Goal: Information Seeking & Learning: Check status

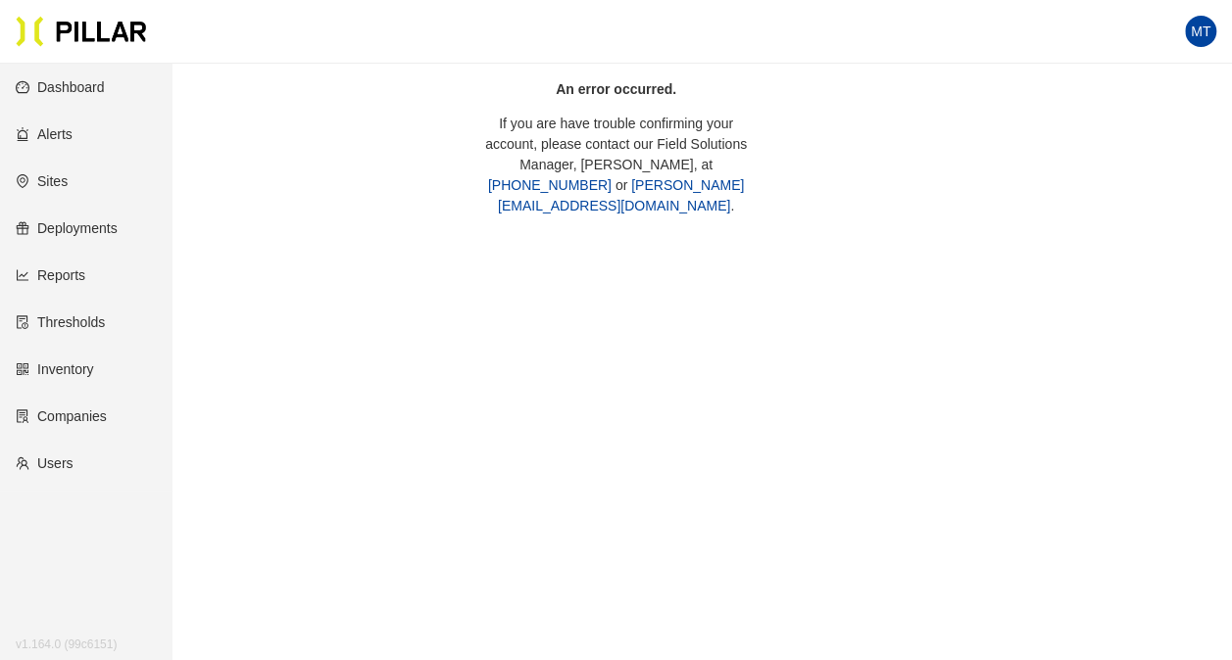
click at [105, 87] on link "Dashboard" at bounding box center [60, 87] width 89 height 16
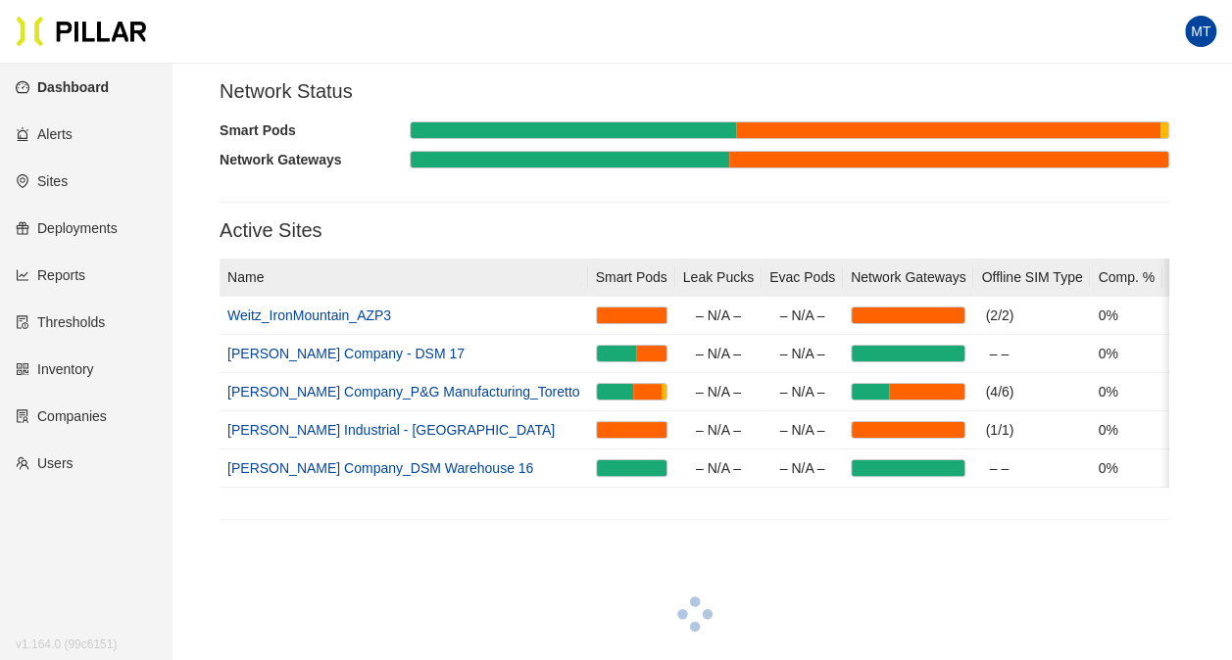
click at [794, 636] on div at bounding box center [694, 617] width 950 height 37
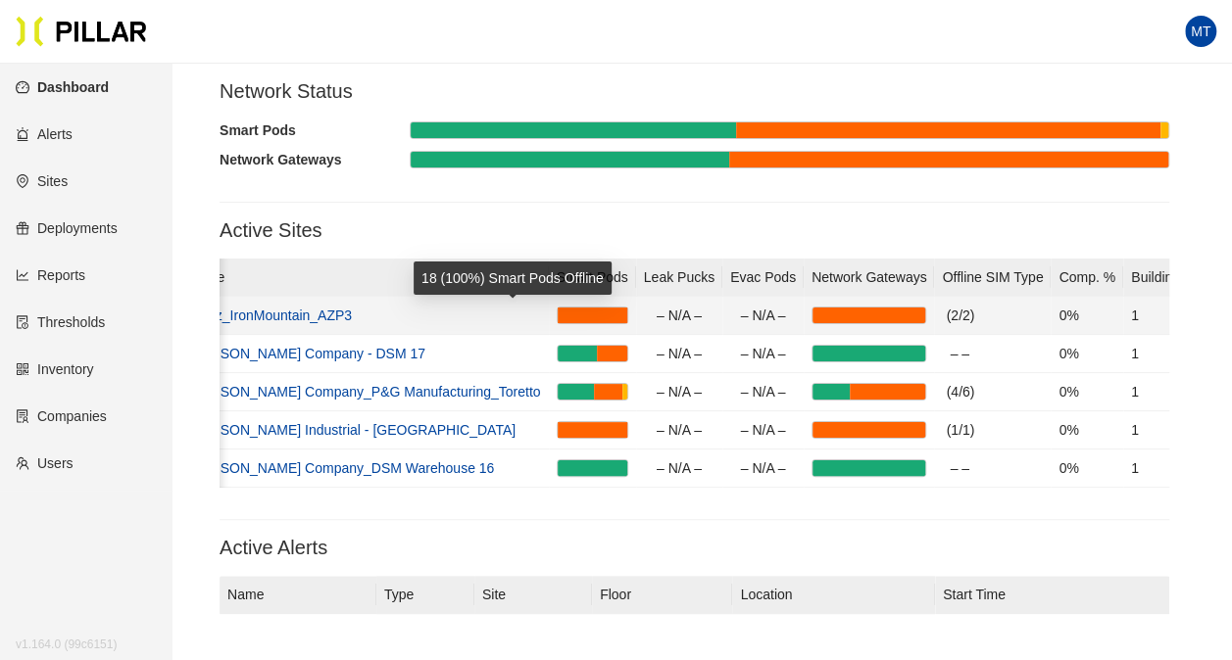
click at [558, 314] on div at bounding box center [593, 316] width 70 height 16
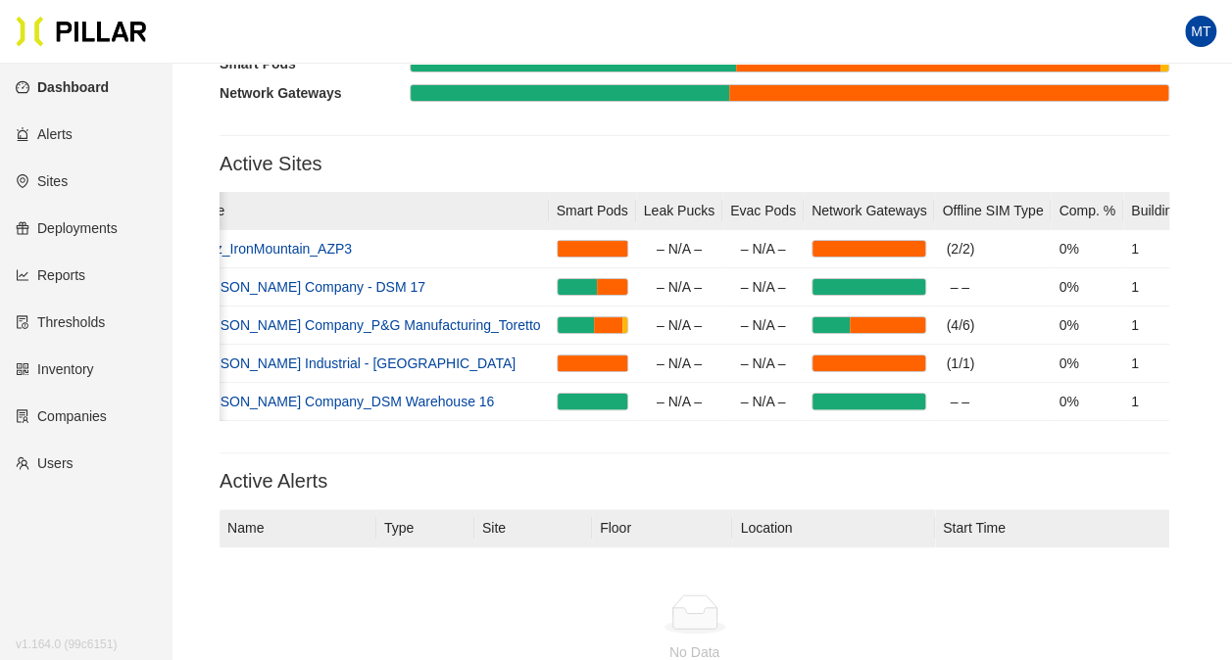
scroll to position [98, 0]
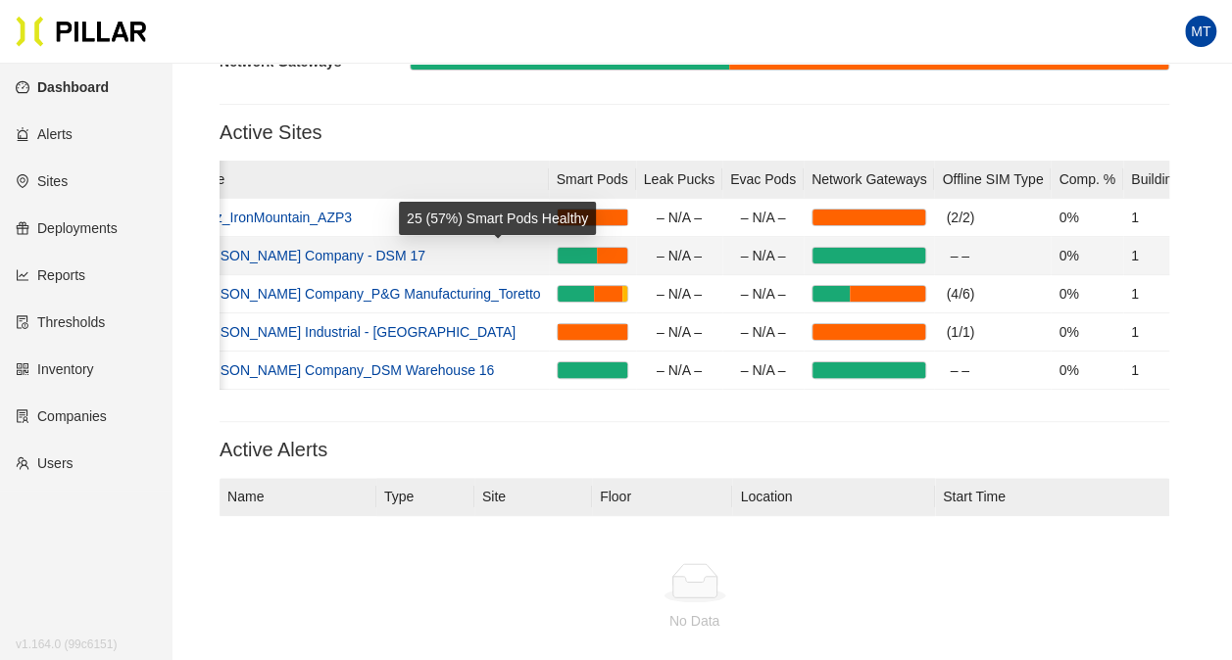
click at [558, 257] on div at bounding box center [578, 256] width 40 height 16
click at [558, 255] on div at bounding box center [578, 256] width 40 height 16
click at [558, 254] on div at bounding box center [578, 256] width 40 height 16
click at [279, 260] on link "[PERSON_NAME] Company - DSM 17" at bounding box center [306, 256] width 237 height 16
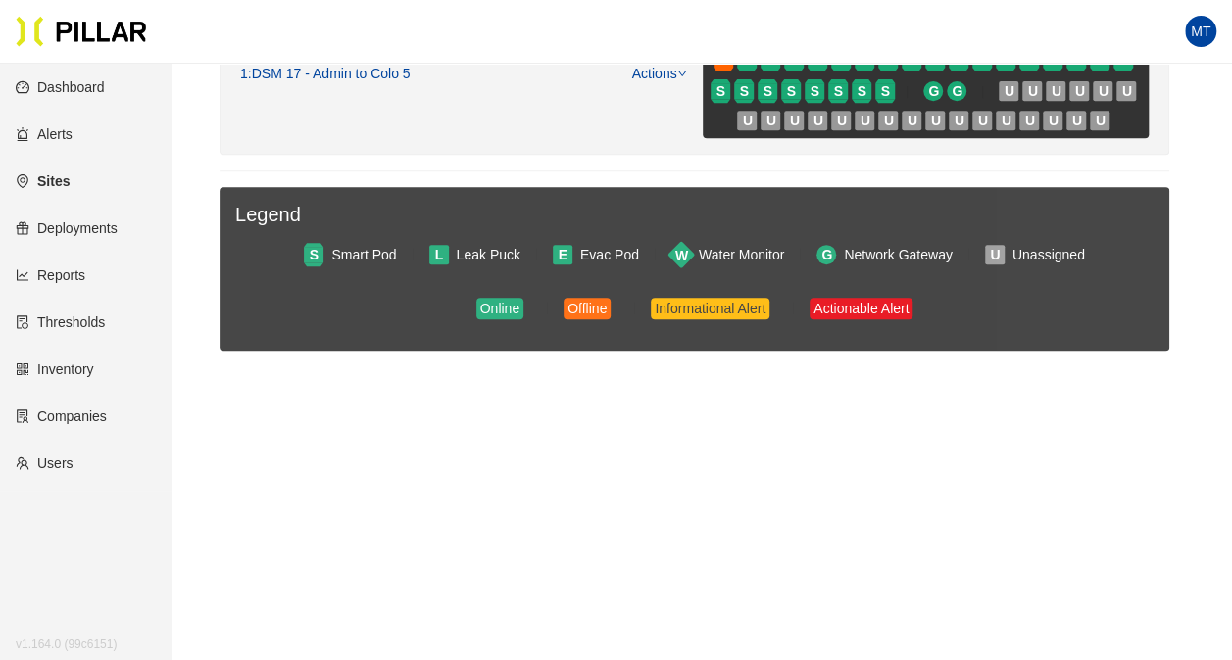
scroll to position [73, 0]
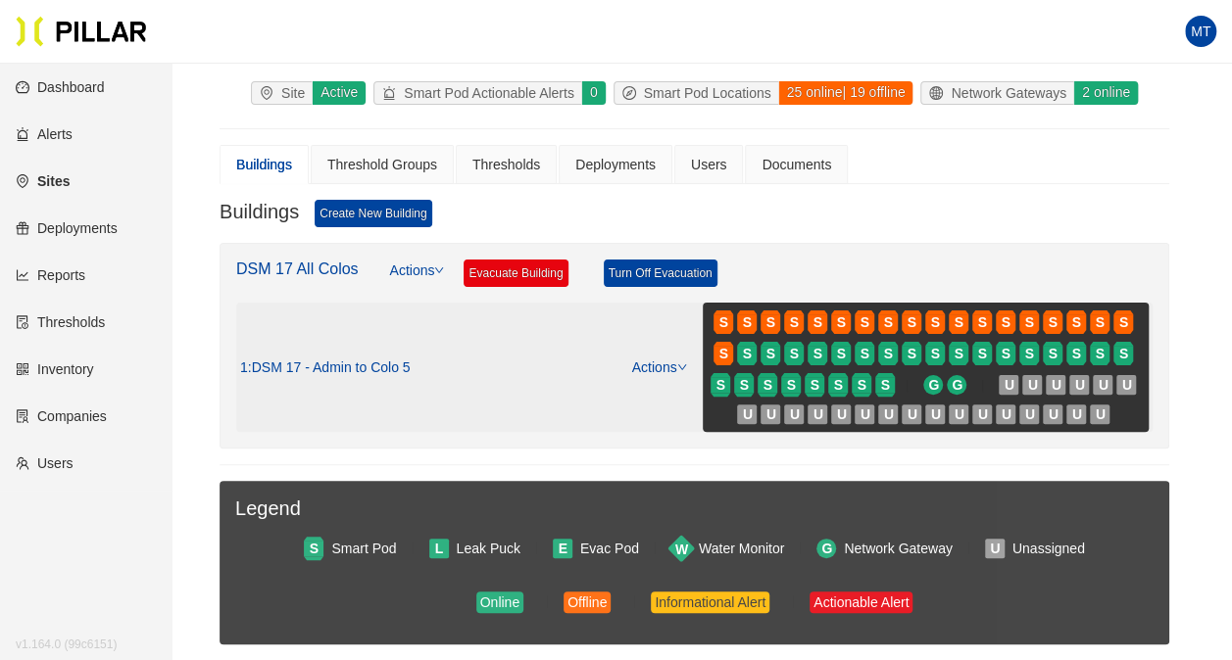
click at [361, 360] on span ": DSM 17 - Admin to Colo 5" at bounding box center [329, 369] width 163 height 18
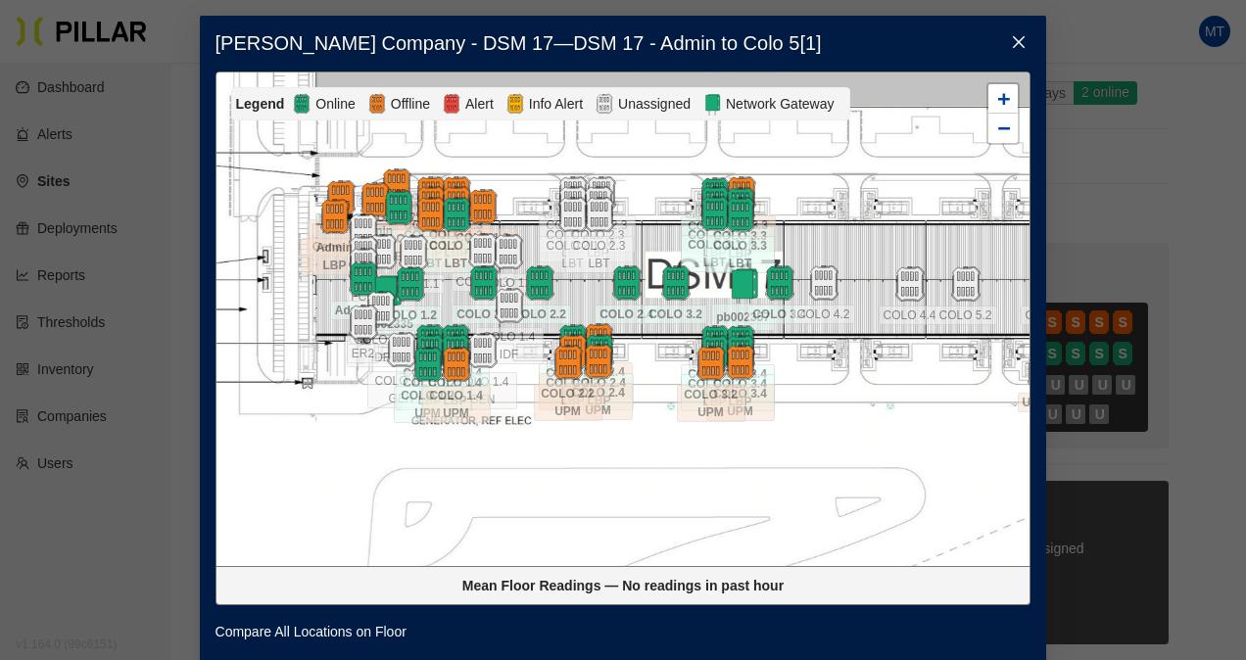
click at [1012, 35] on icon "close" at bounding box center [1019, 42] width 16 height 16
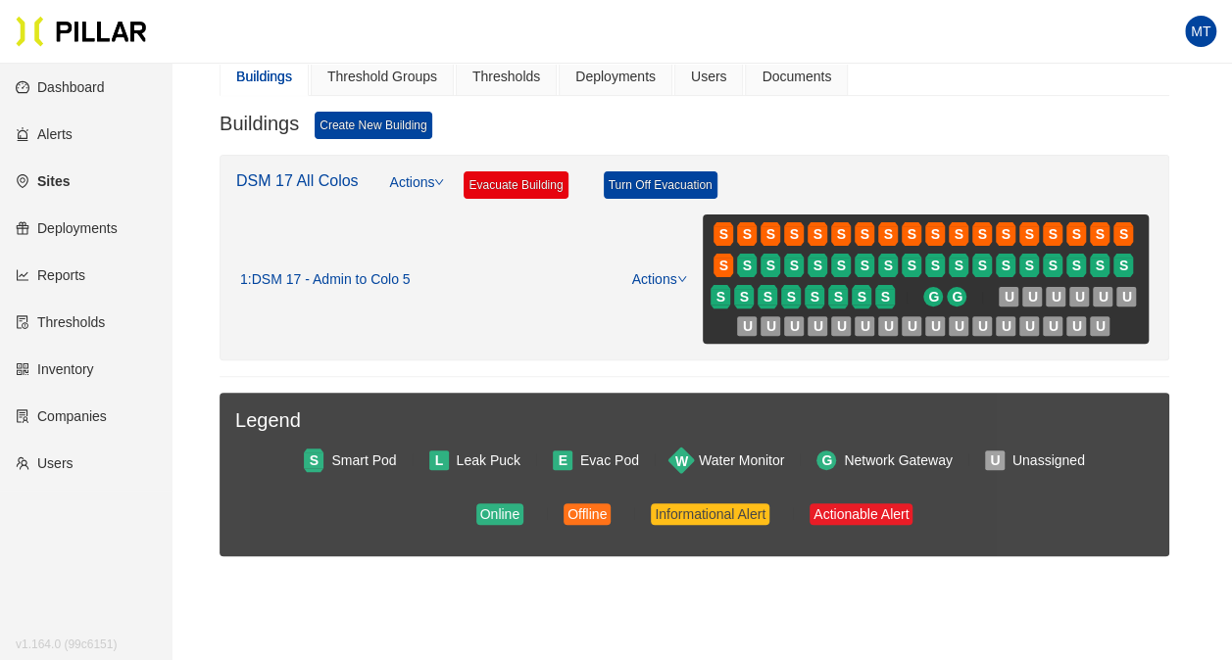
scroll to position [0, 0]
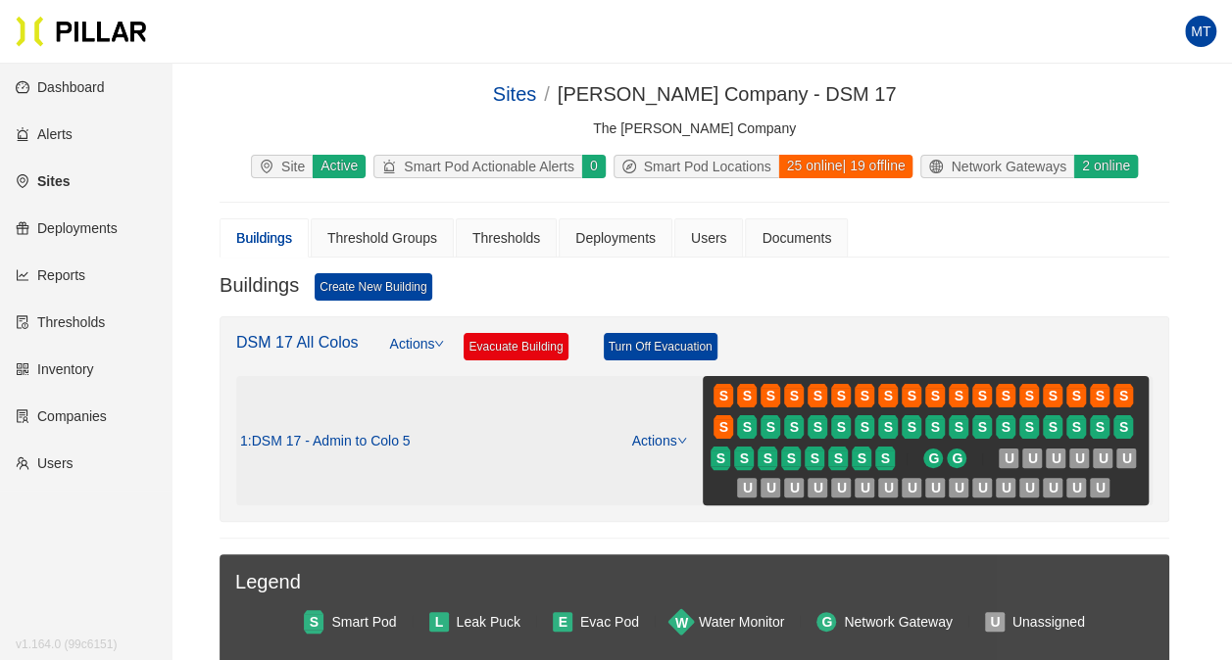
click at [382, 437] on span ": DSM 17 - Admin to Colo 5" at bounding box center [329, 442] width 163 height 18
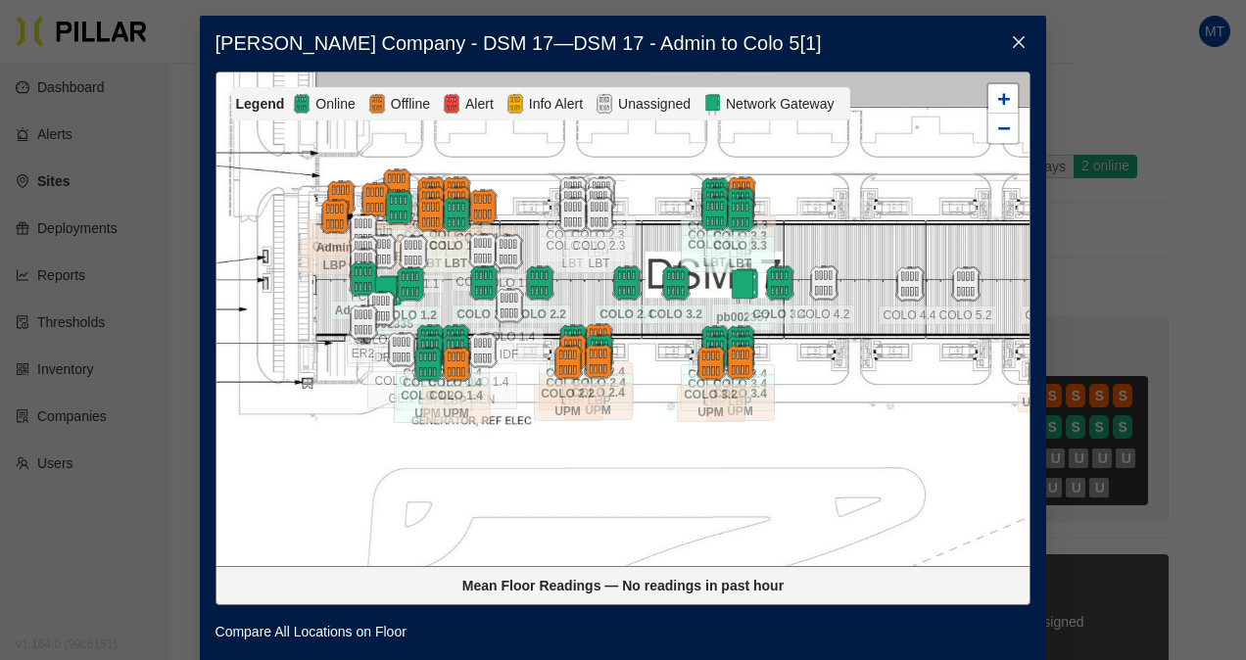
drag, startPoint x: 792, startPoint y: 41, endPoint x: 894, endPoint y: 49, distance: 102.2
click at [795, 45] on h3 "[PERSON_NAME] Company - DSM 17 — DSM 17 - Admin to Colo 5 [ 1 ]" at bounding box center [624, 43] width 816 height 24
drag, startPoint x: 1019, startPoint y: 44, endPoint x: 1019, endPoint y: 58, distance: 13.7
click at [1022, 52] on span "Close" at bounding box center [1019, 43] width 55 height 55
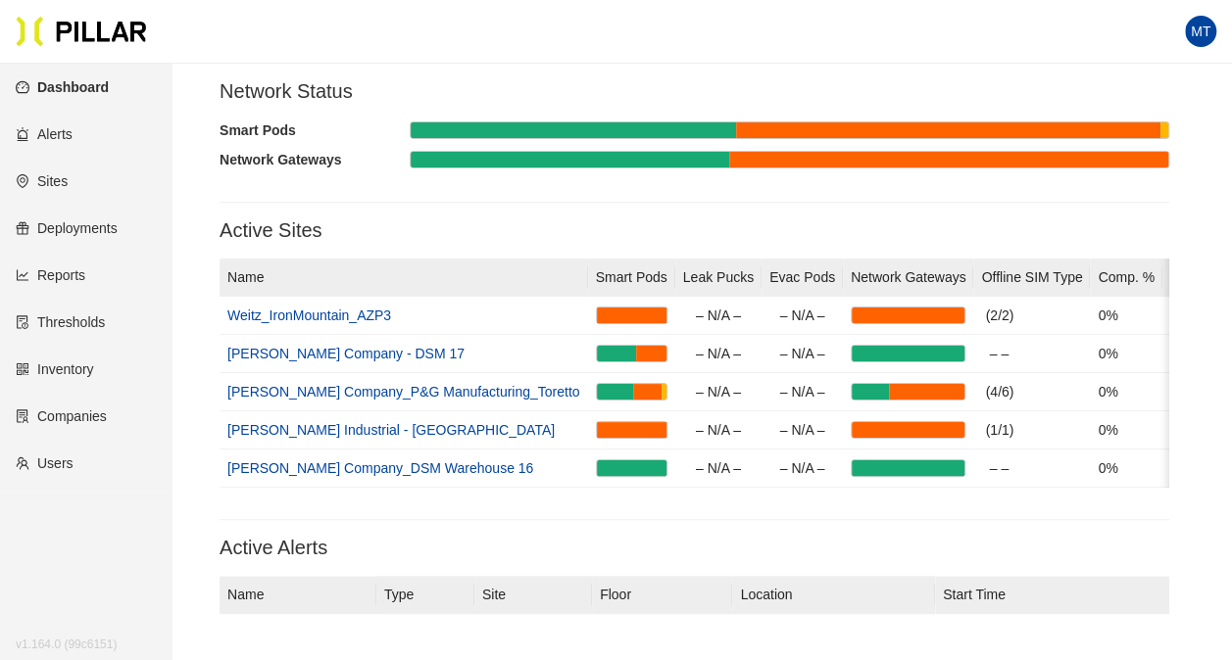
scroll to position [98, 0]
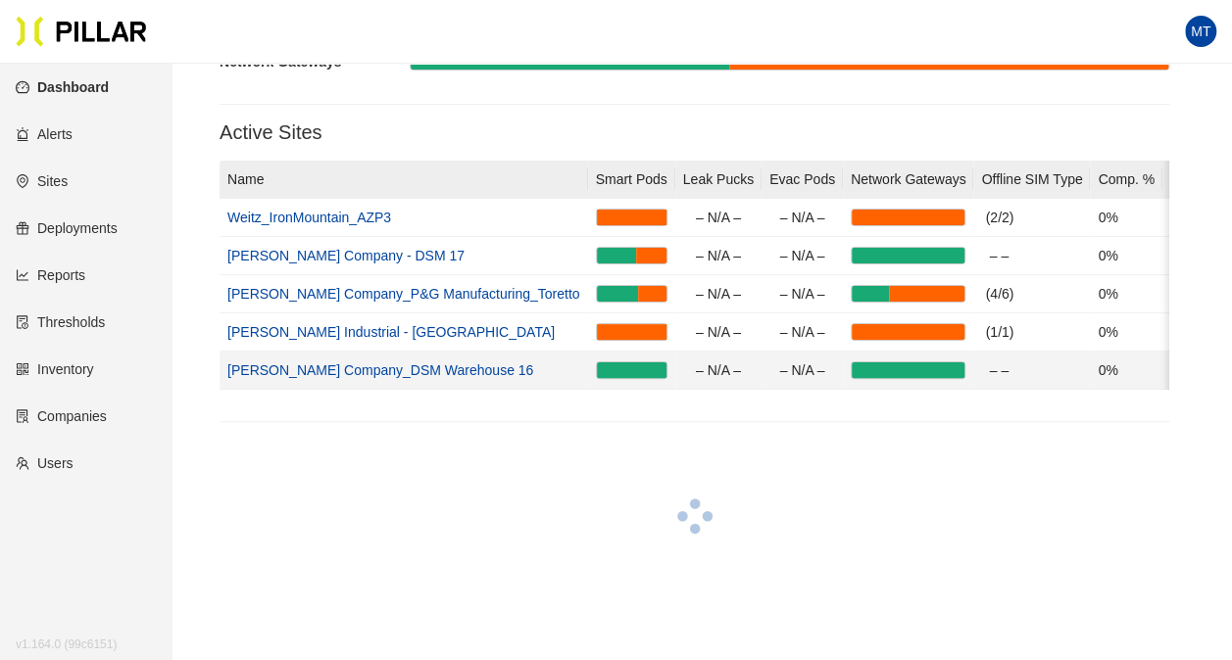
click at [415, 374] on link "[PERSON_NAME] Company_DSM Warehouse 16" at bounding box center [380, 371] width 306 height 16
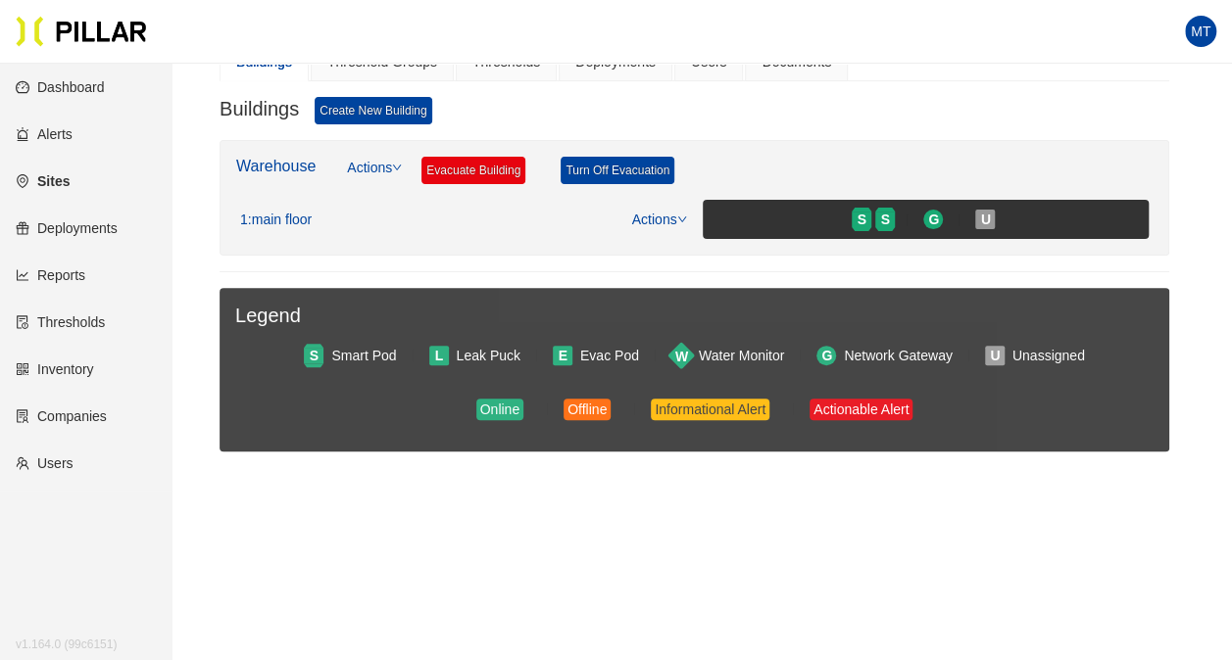
scroll to position [81, 0]
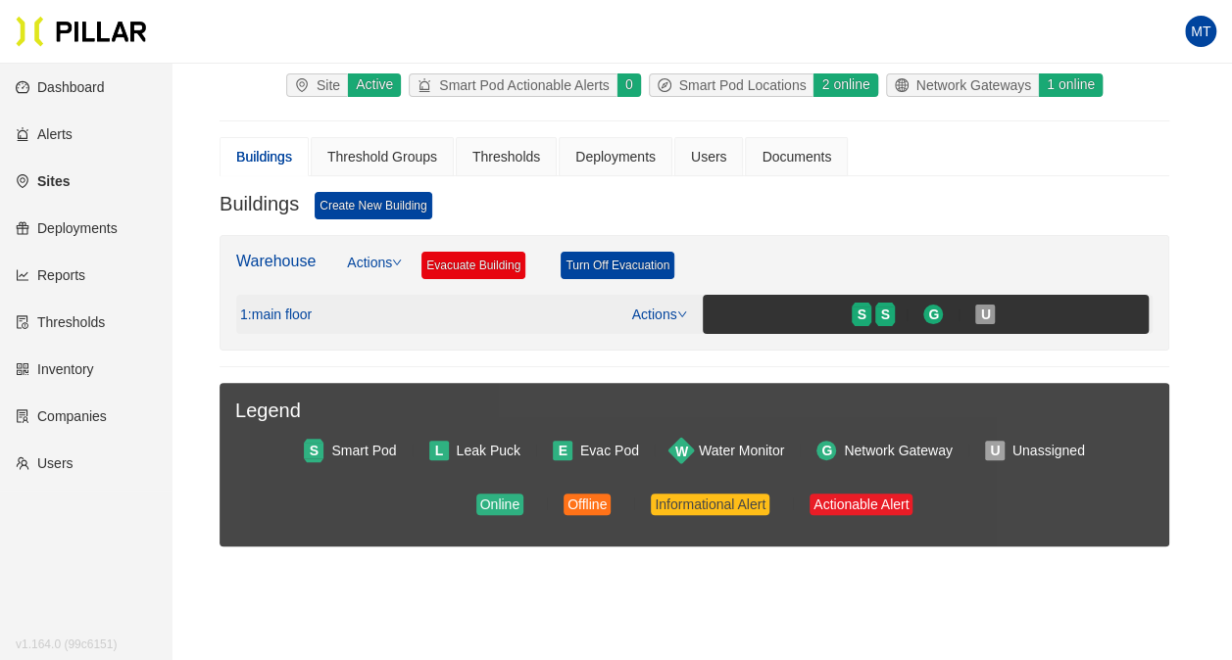
click at [304, 314] on span ": main floor" at bounding box center [280, 316] width 64 height 18
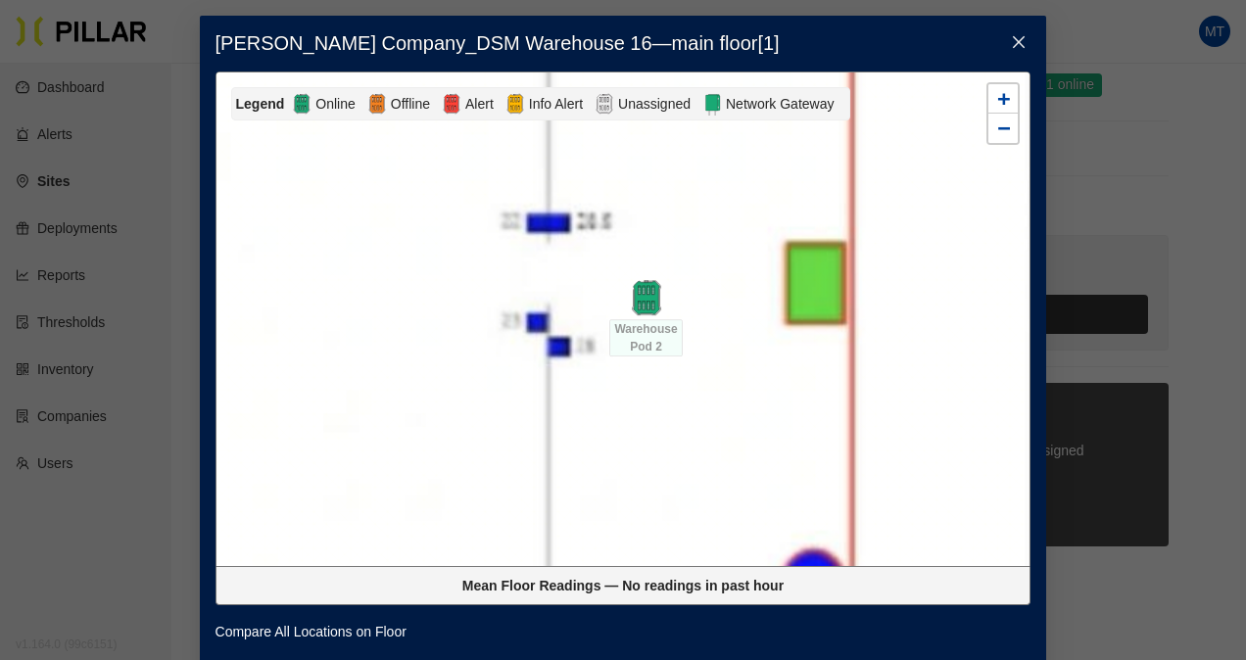
drag, startPoint x: 596, startPoint y: 255, endPoint x: 686, endPoint y: 404, distance: 174.1
click at [692, 411] on div at bounding box center [624, 320] width 814 height 494
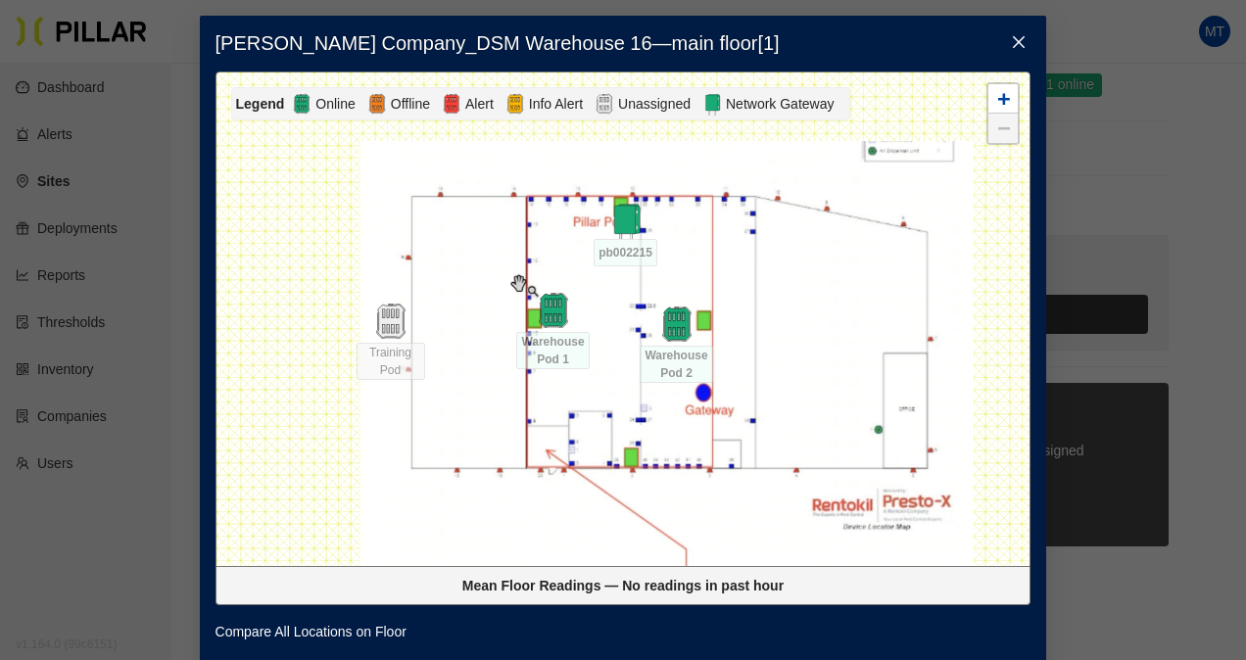
click at [1017, 43] on icon "close" at bounding box center [1019, 42] width 16 height 16
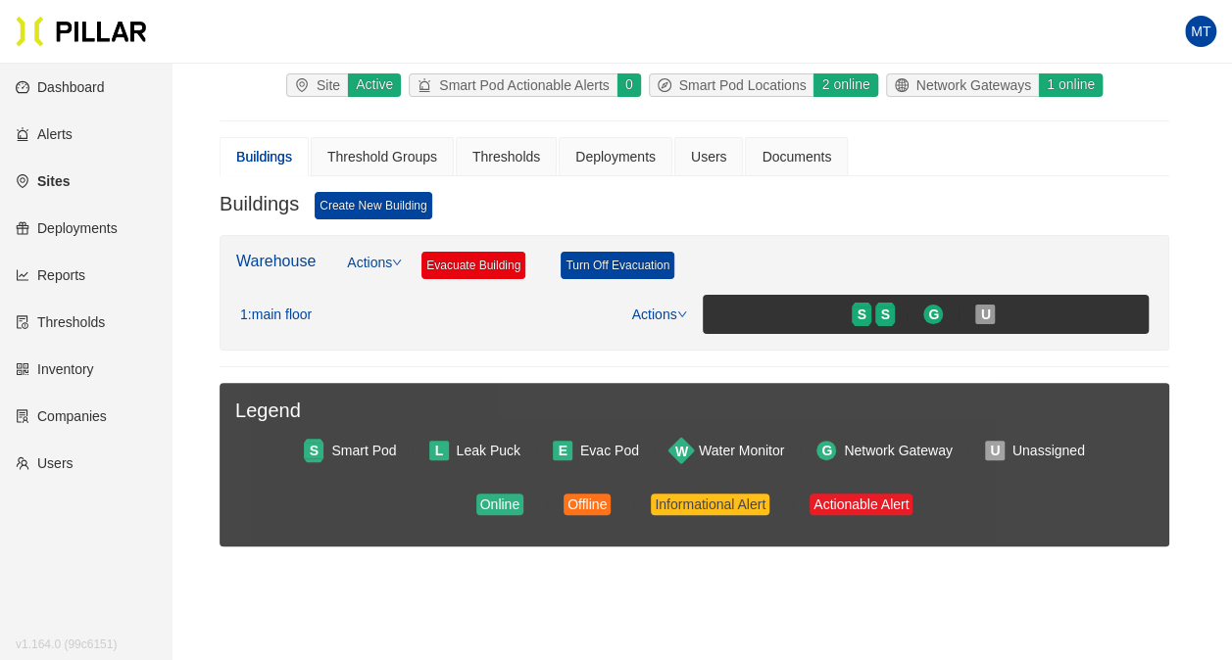
scroll to position [98, 0]
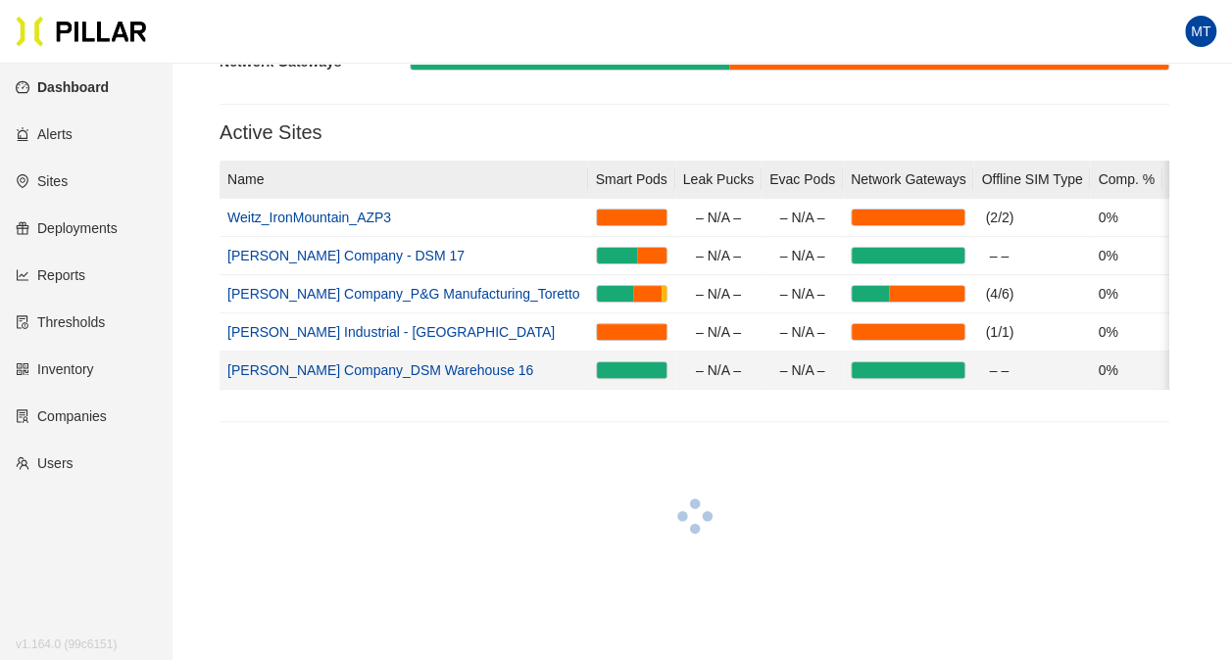
click at [421, 370] on link "[PERSON_NAME] Company_DSM Warehouse 16" at bounding box center [380, 371] width 306 height 16
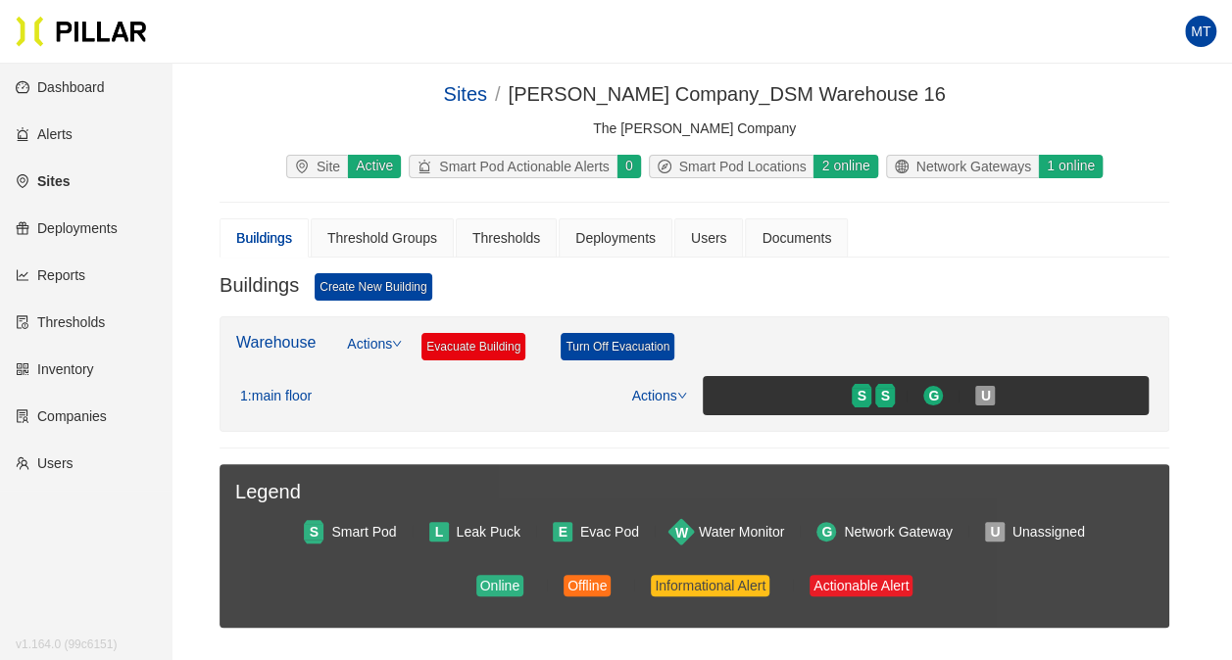
scroll to position [98, 0]
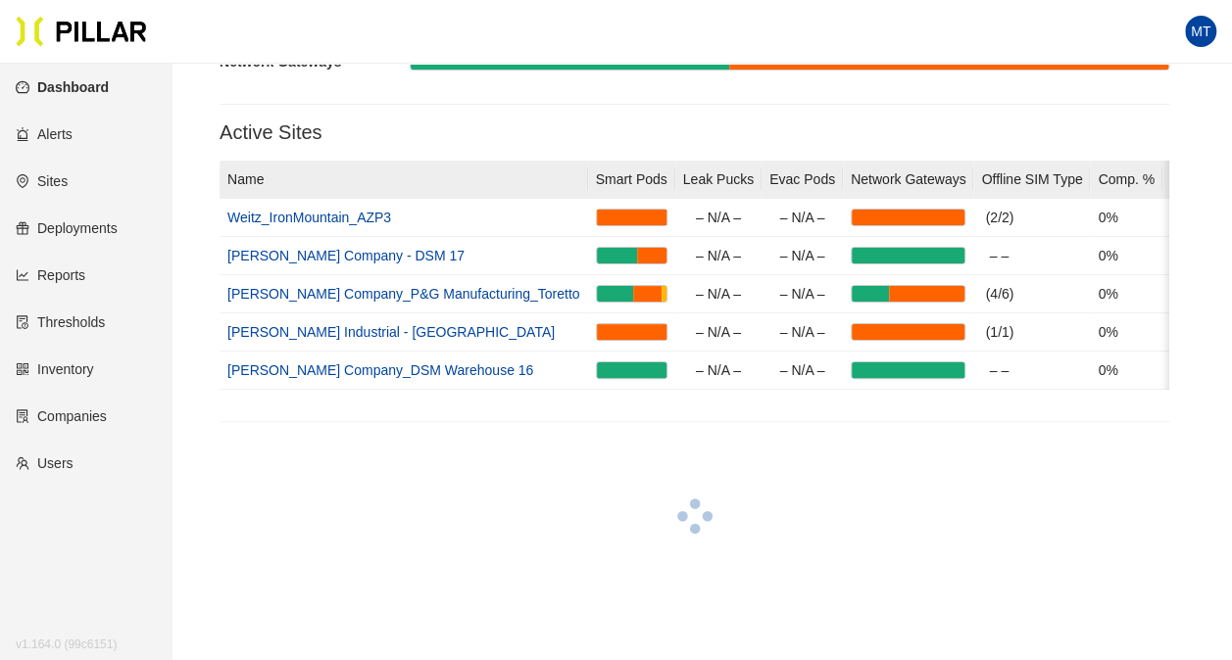
click at [323, 457] on div at bounding box center [694, 519] width 950 height 163
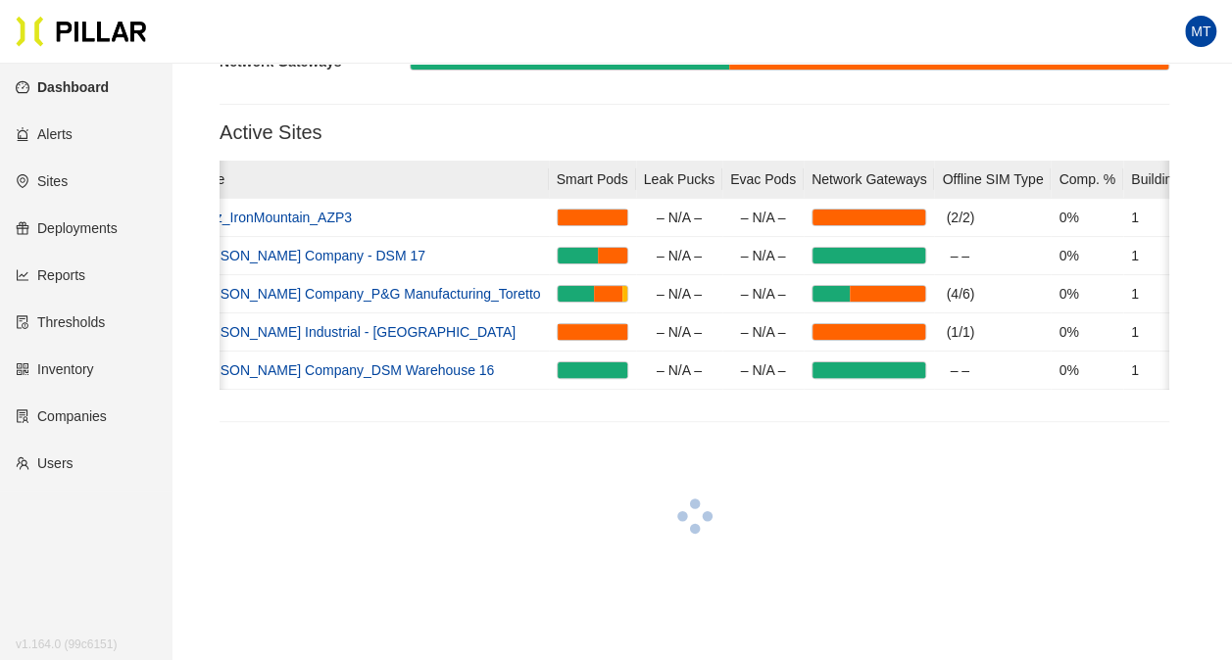
scroll to position [0, 0]
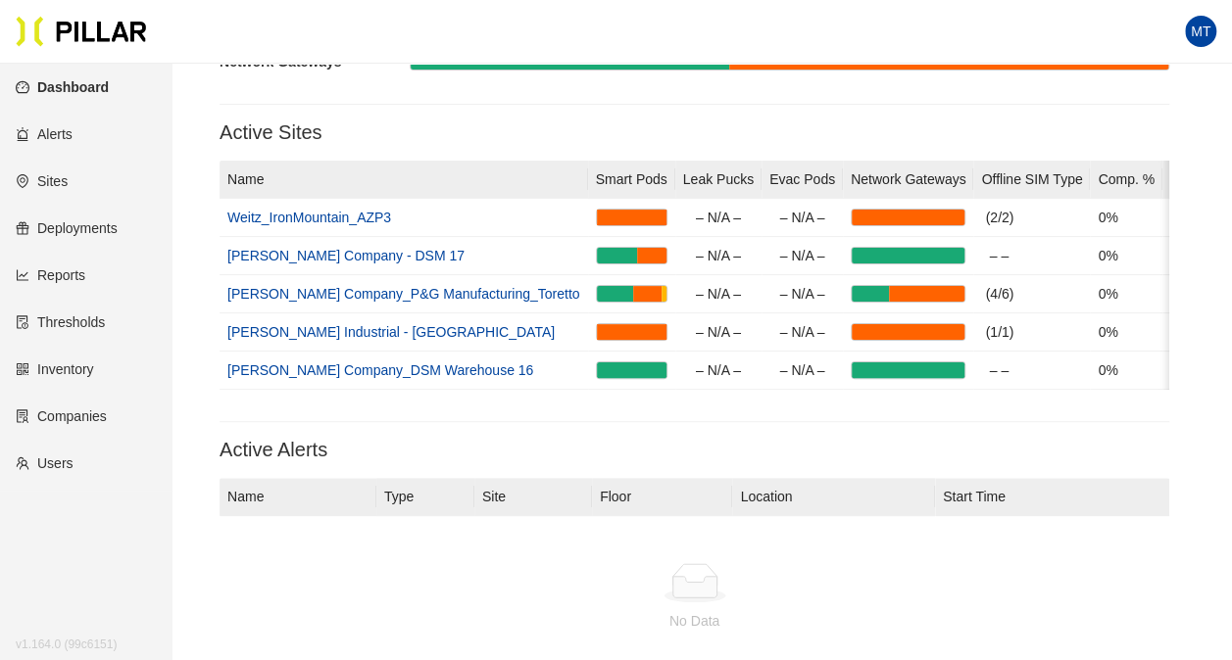
click at [766, 422] on div at bounding box center [694, 421] width 950 height 1
click at [541, 116] on section "Network Status Smart Pods Network Gateways Active Sites Name Smart Pods Leak Pu…" at bounding box center [694, 338] width 950 height 714
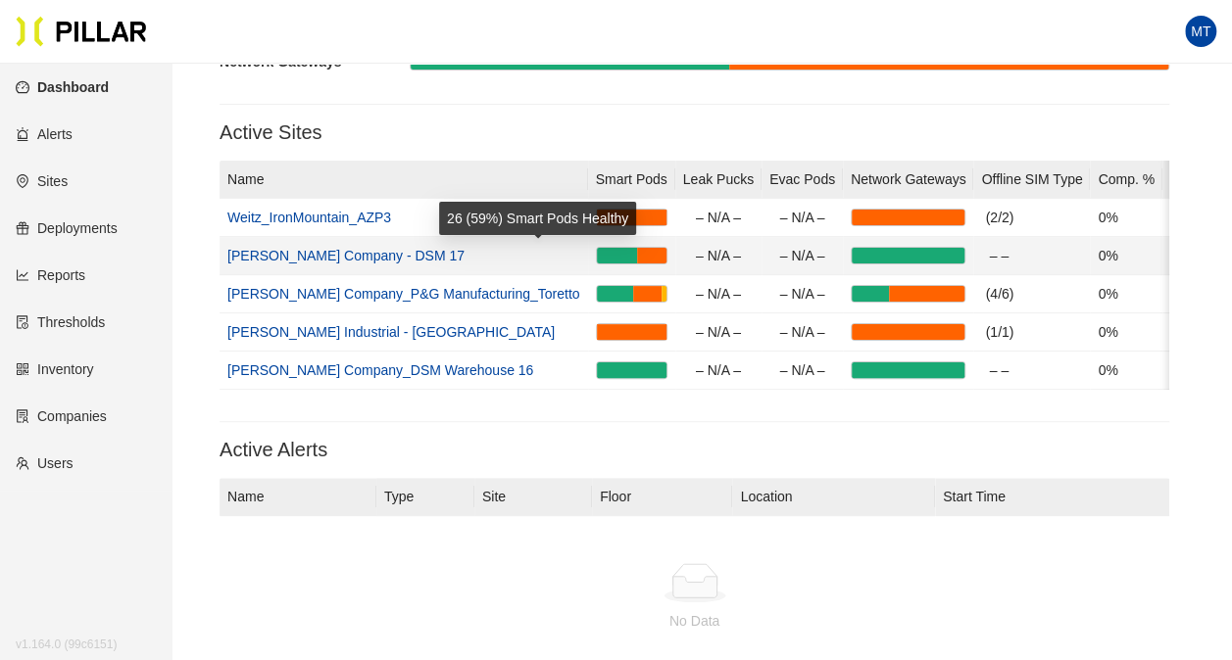
click at [597, 256] on div at bounding box center [617, 256] width 41 height 16
click at [347, 257] on link "[PERSON_NAME] Company - DSM 17" at bounding box center [345, 256] width 237 height 16
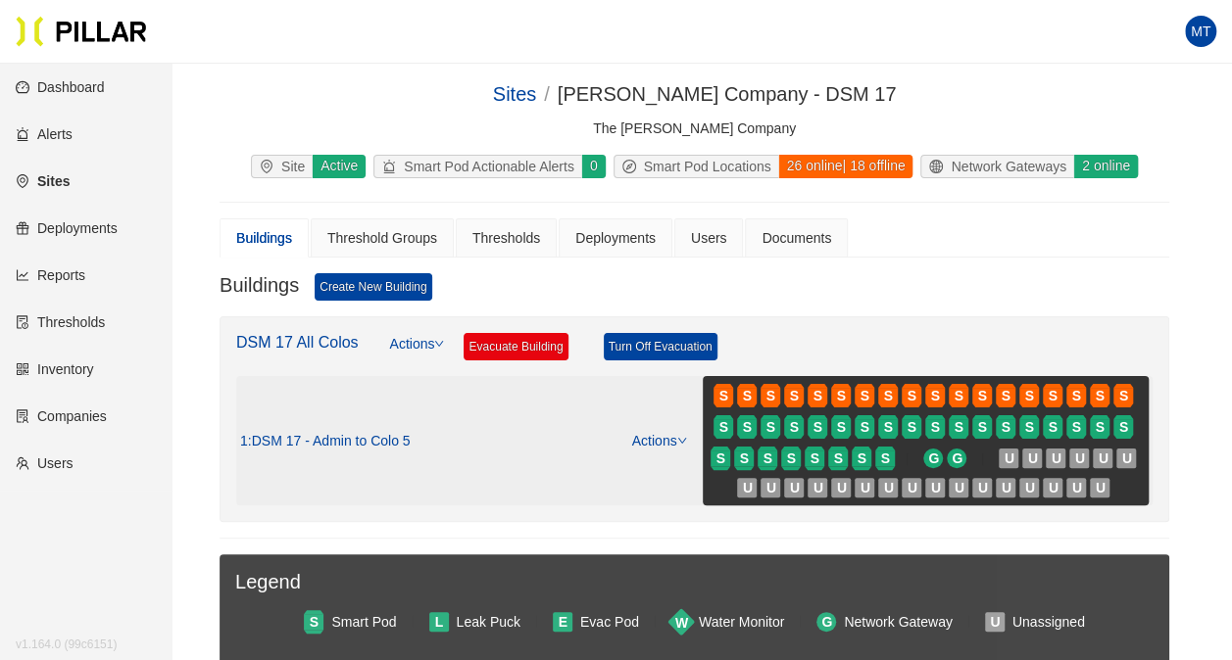
click at [380, 441] on span ": DSM 17 - Admin to Colo 5" at bounding box center [329, 442] width 163 height 18
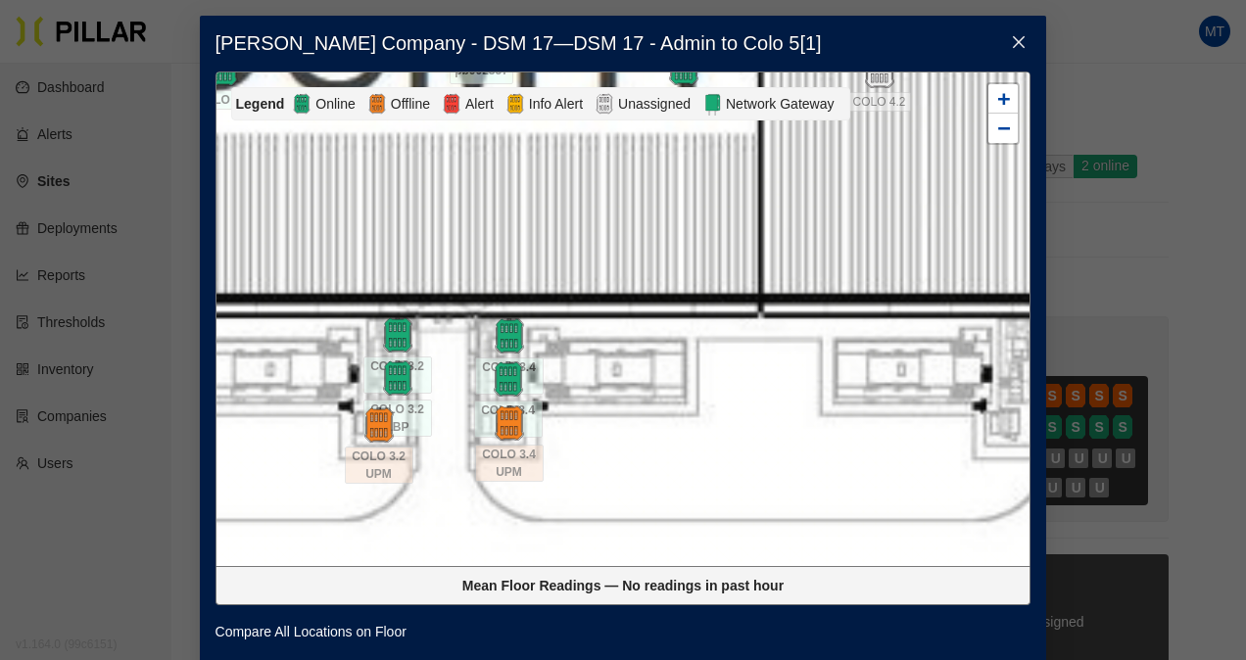
drag, startPoint x: 537, startPoint y: 412, endPoint x: 737, endPoint y: 408, distance: 199.9
click at [737, 408] on div at bounding box center [624, 320] width 814 height 494
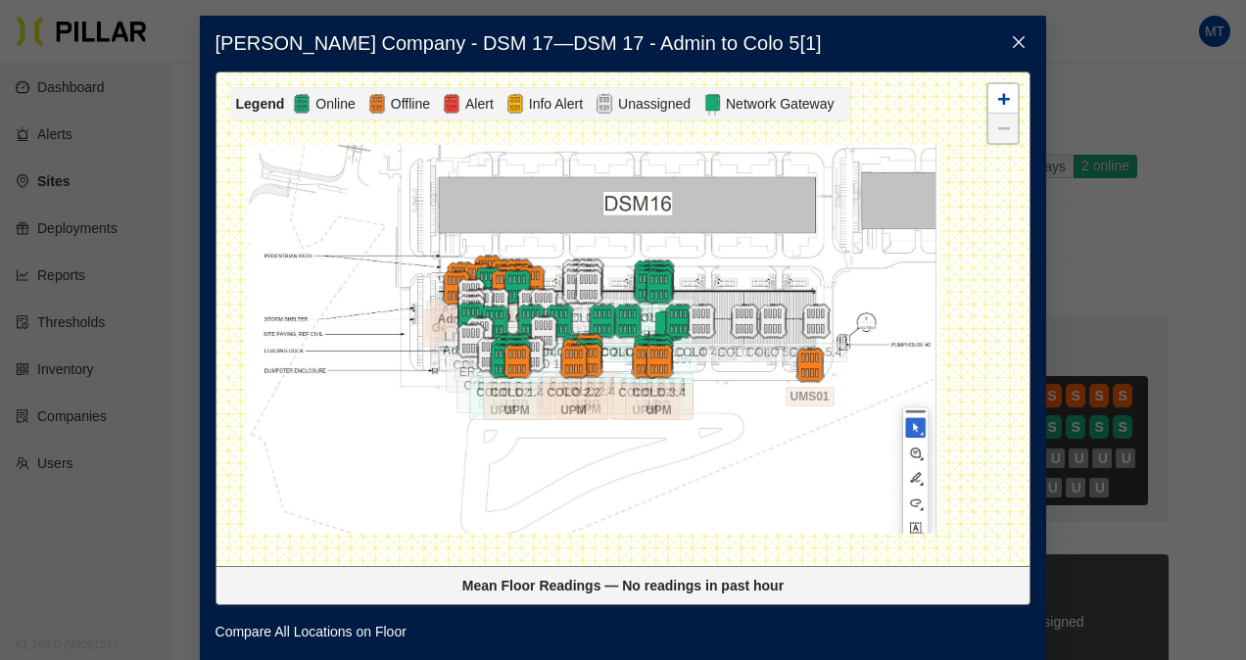
drag, startPoint x: 558, startPoint y: 486, endPoint x: 631, endPoint y: 486, distance: 73.5
click at [631, 486] on div at bounding box center [624, 320] width 814 height 494
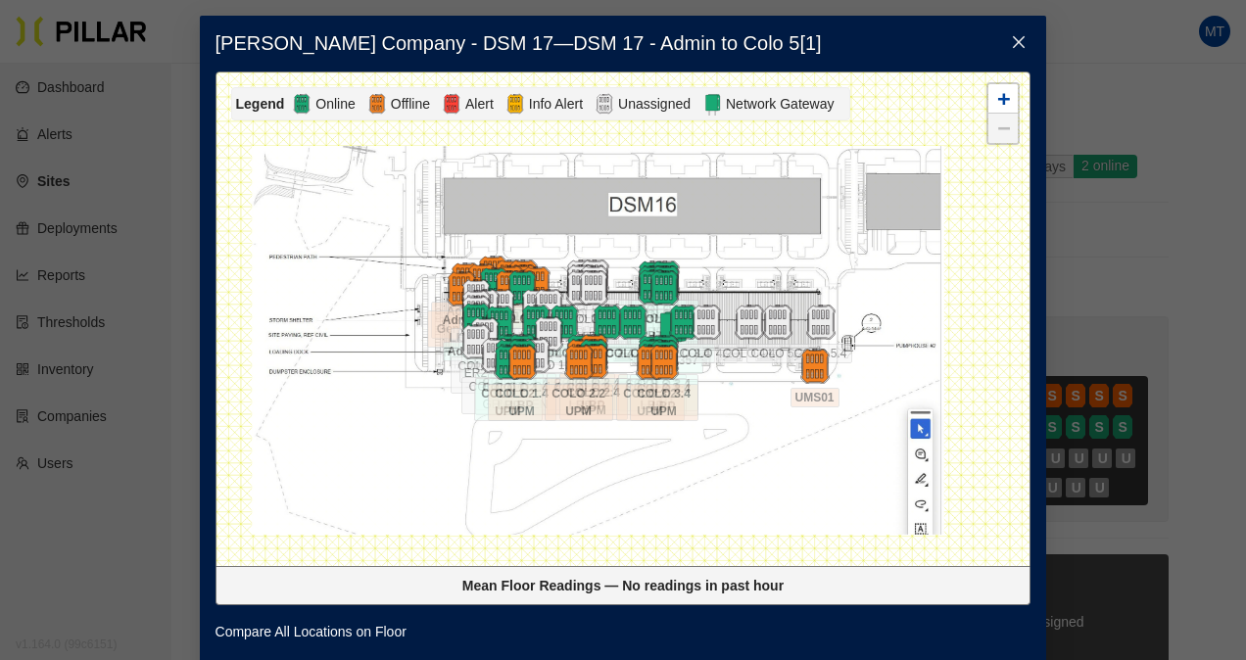
click at [615, 481] on div at bounding box center [624, 320] width 814 height 494
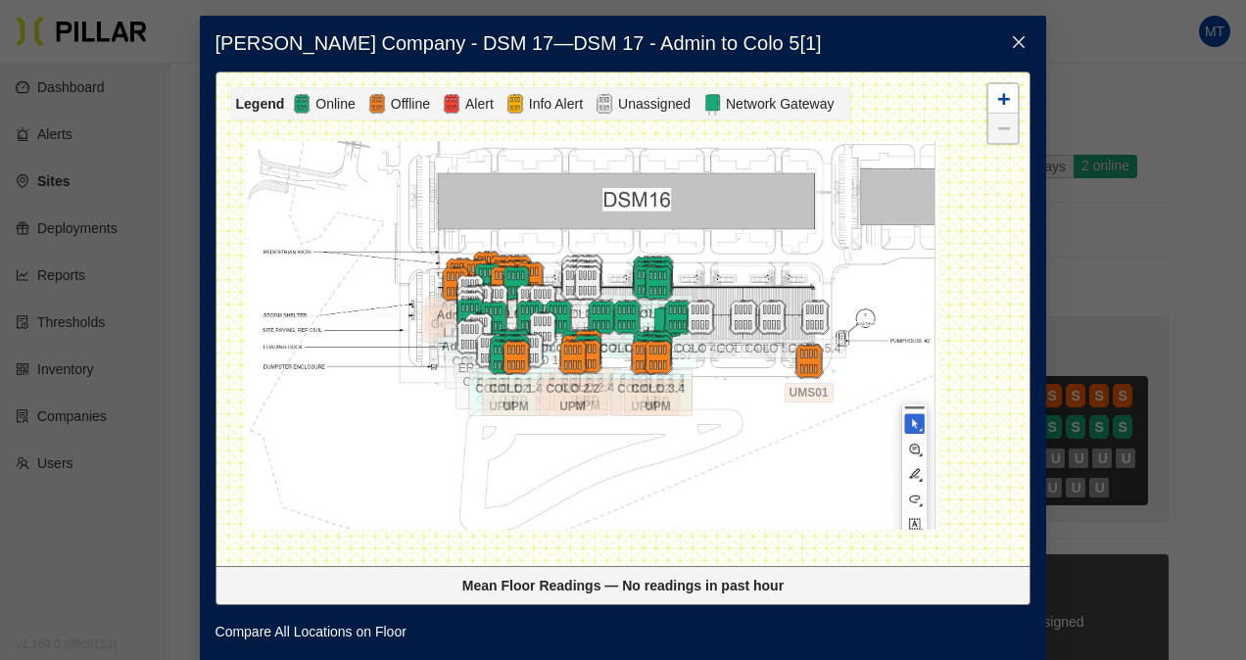
drag, startPoint x: 1017, startPoint y: 35, endPoint x: 943, endPoint y: 43, distance: 74.9
click at [1015, 36] on icon "close" at bounding box center [1019, 42] width 16 height 16
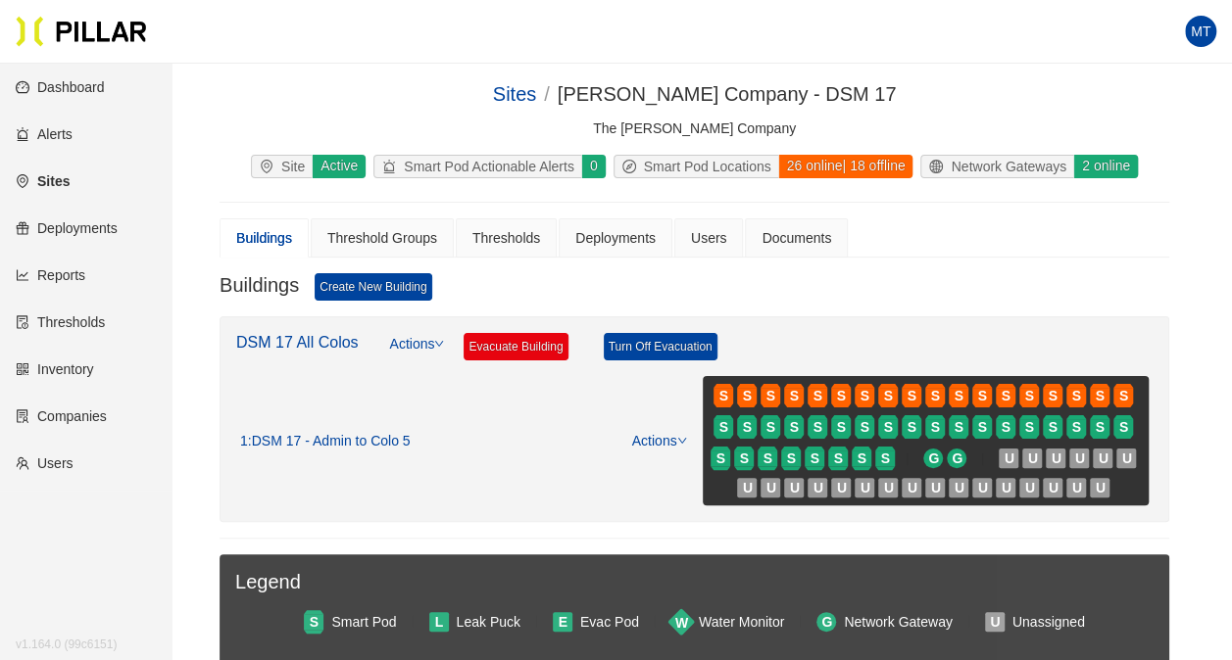
click at [85, 273] on link "Reports" at bounding box center [51, 276] width 70 height 16
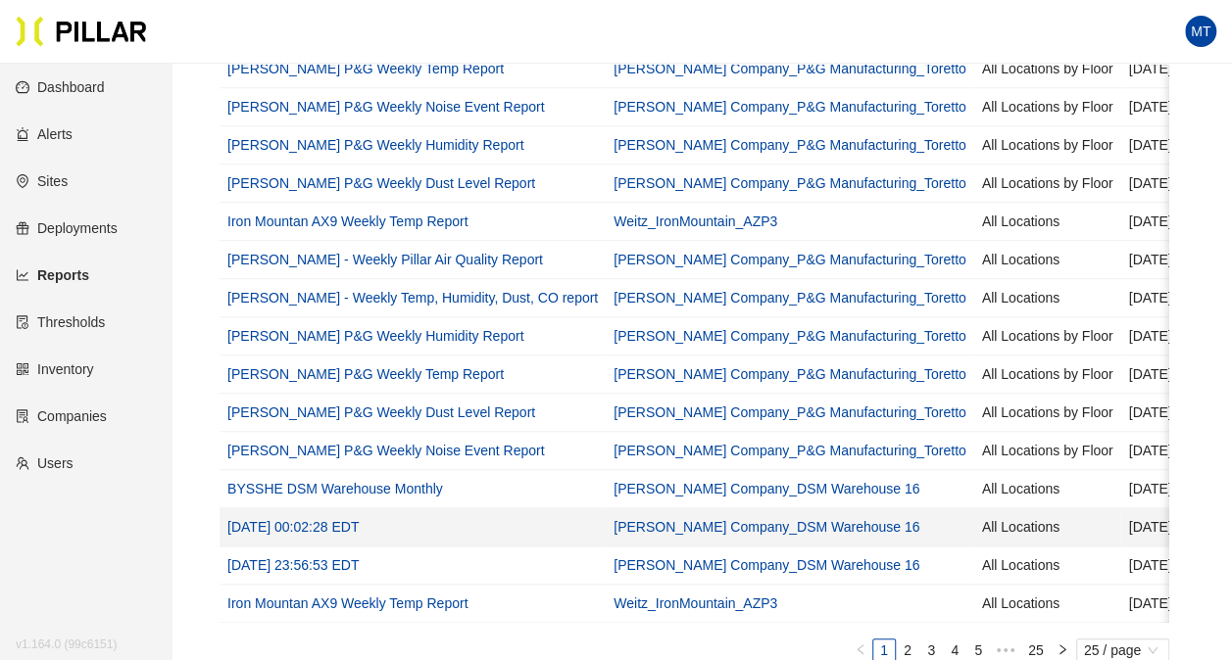
scroll to position [490, 0]
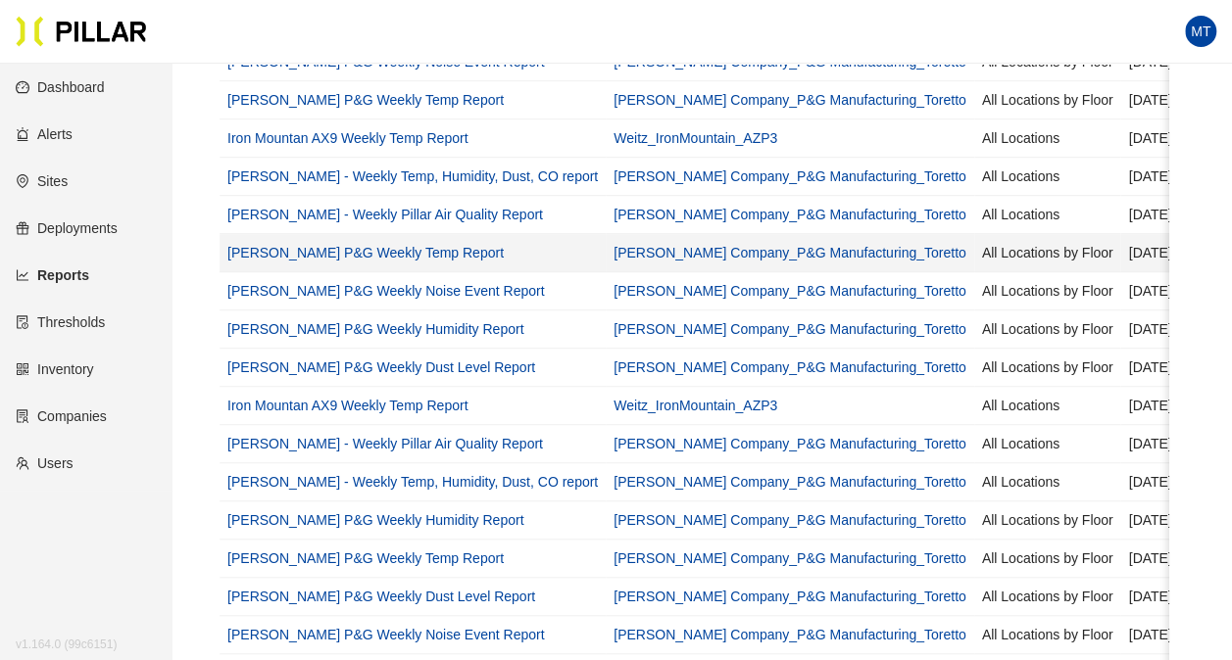
click at [372, 260] on td "[PERSON_NAME] P&G Weekly Temp Report" at bounding box center [412, 253] width 386 height 38
click at [343, 249] on link "[PERSON_NAME] P&G Weekly Temp Report" at bounding box center [365, 253] width 276 height 16
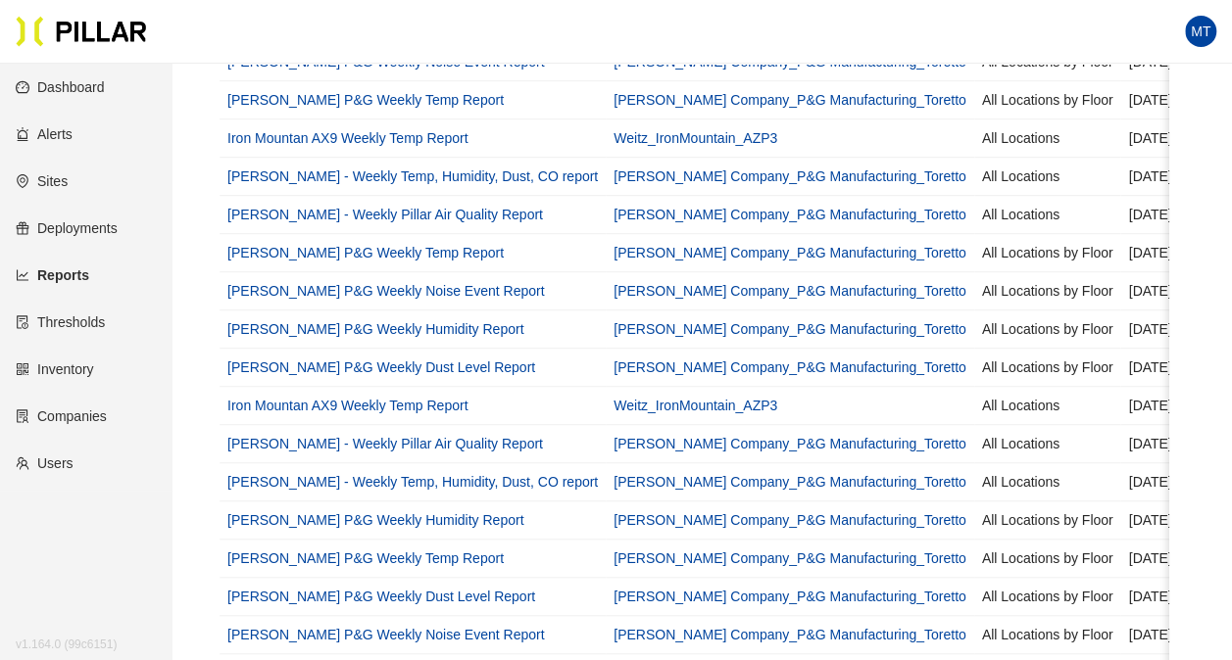
click at [84, 92] on link "Dashboard" at bounding box center [60, 87] width 89 height 16
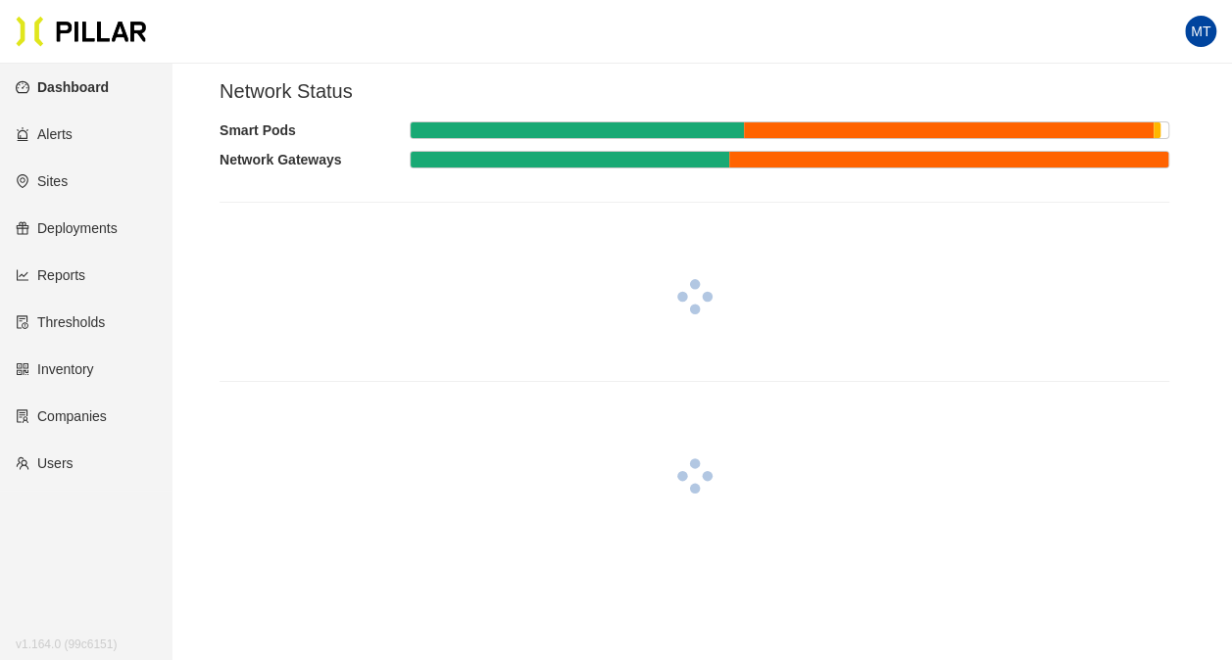
click at [88, 374] on link "Inventory" at bounding box center [55, 370] width 78 height 16
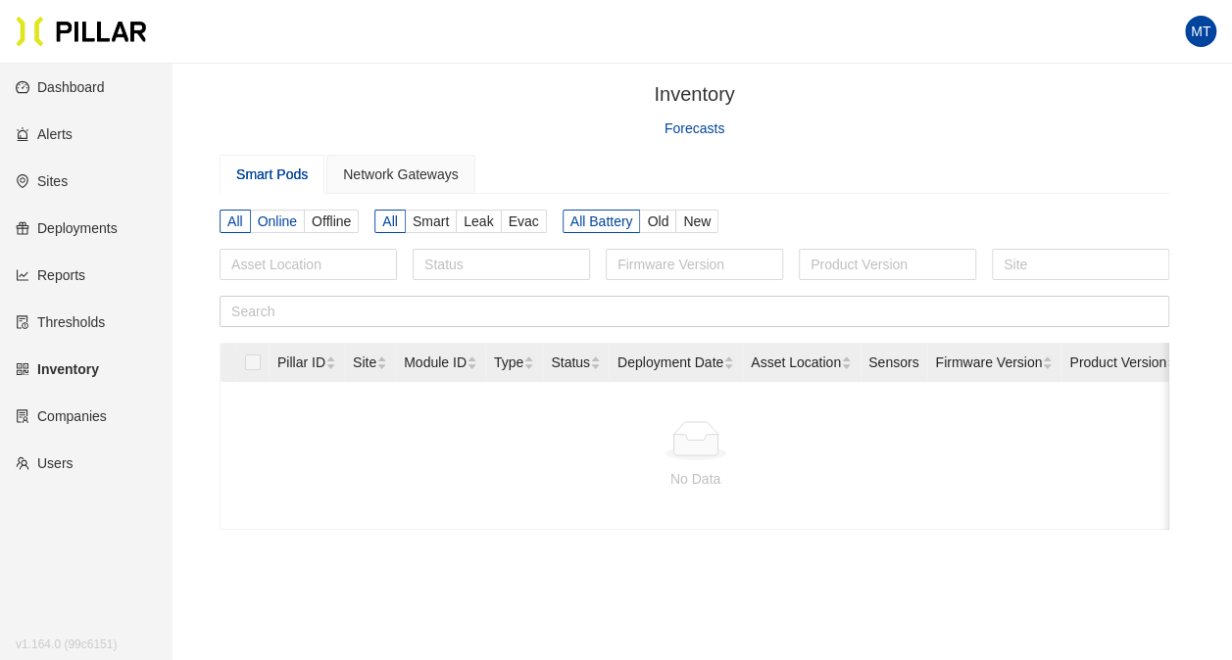
click at [278, 223] on span "Online" at bounding box center [277, 222] width 39 height 16
click at [0, 0] on input "Online" at bounding box center [0, 0] width 0 height 0
click at [339, 223] on span "Offline" at bounding box center [331, 222] width 39 height 16
click at [0, 0] on input "Offline" at bounding box center [0, 0] width 0 height 0
click at [92, 417] on link "Companies" at bounding box center [61, 417] width 91 height 16
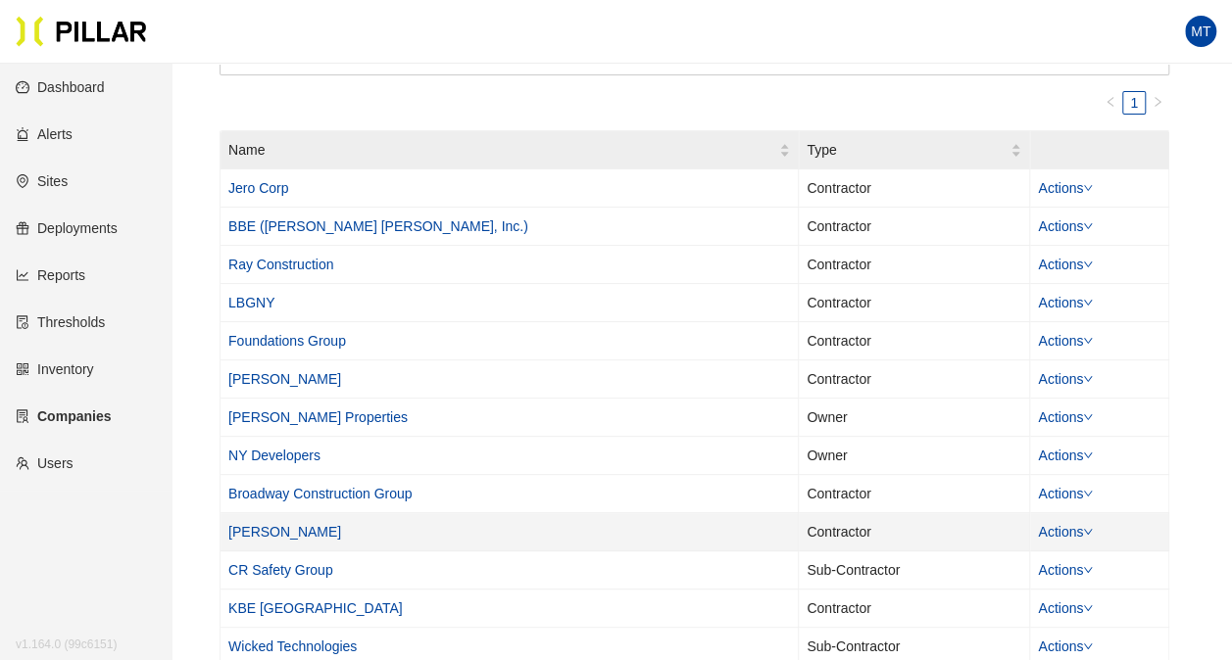
scroll to position [294, 0]
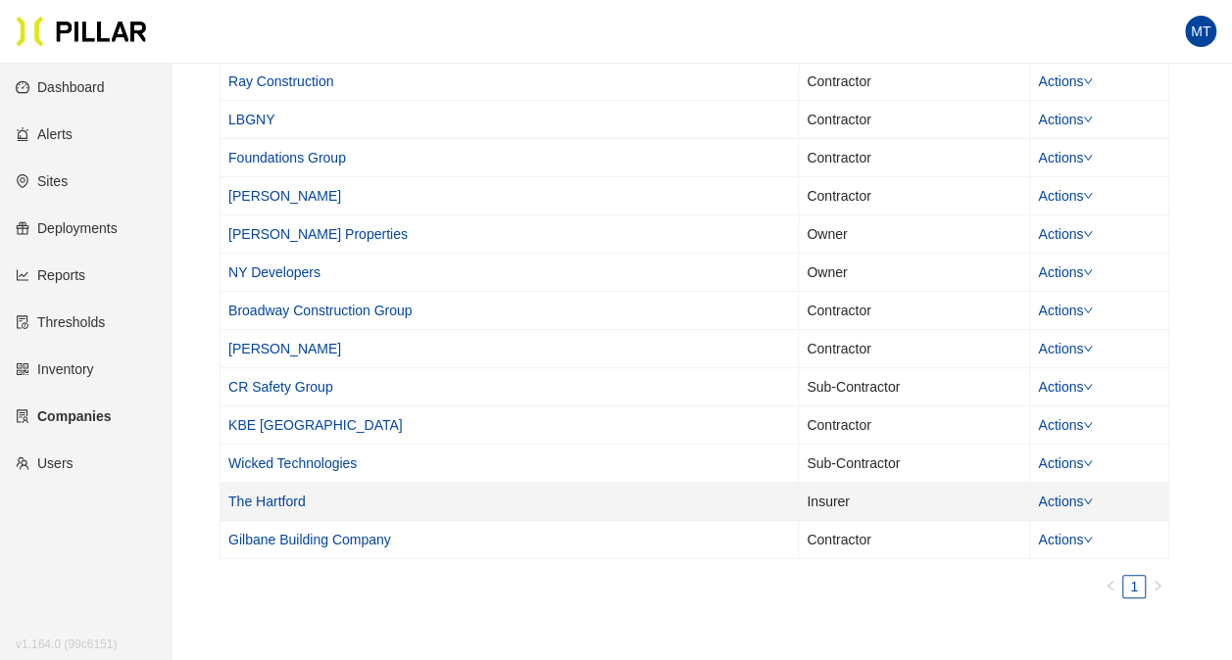
click at [270, 495] on link "The Hartford" at bounding box center [266, 502] width 77 height 16
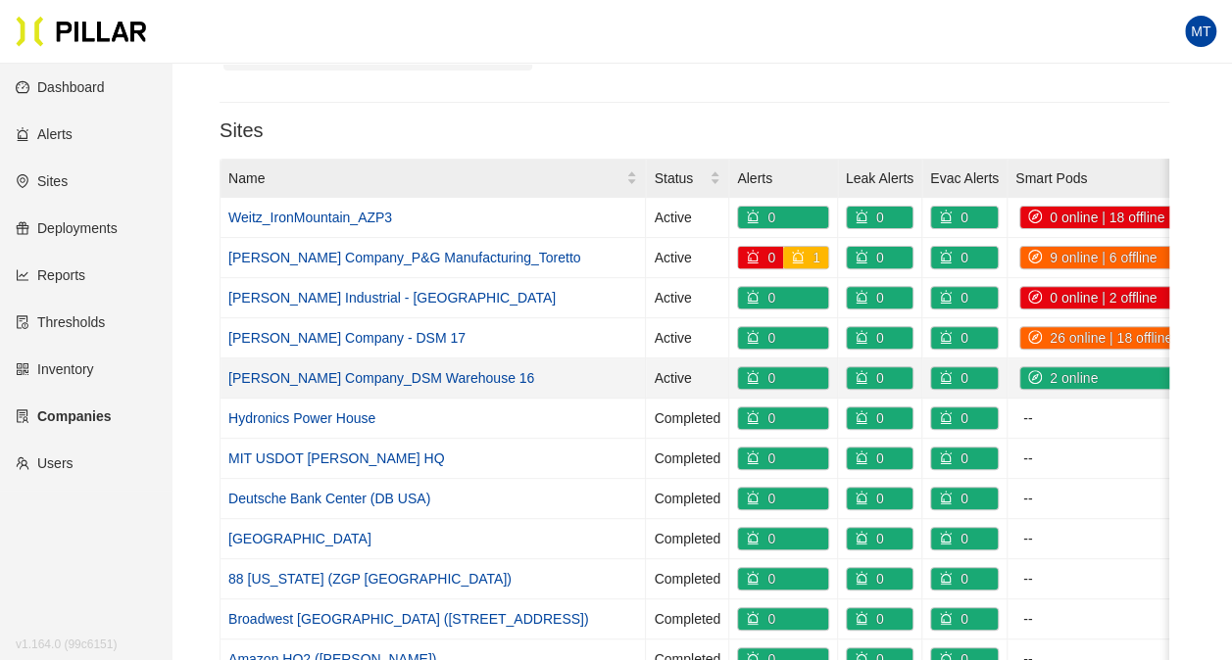
scroll to position [98, 0]
